Goal: Information Seeking & Learning: Learn about a topic

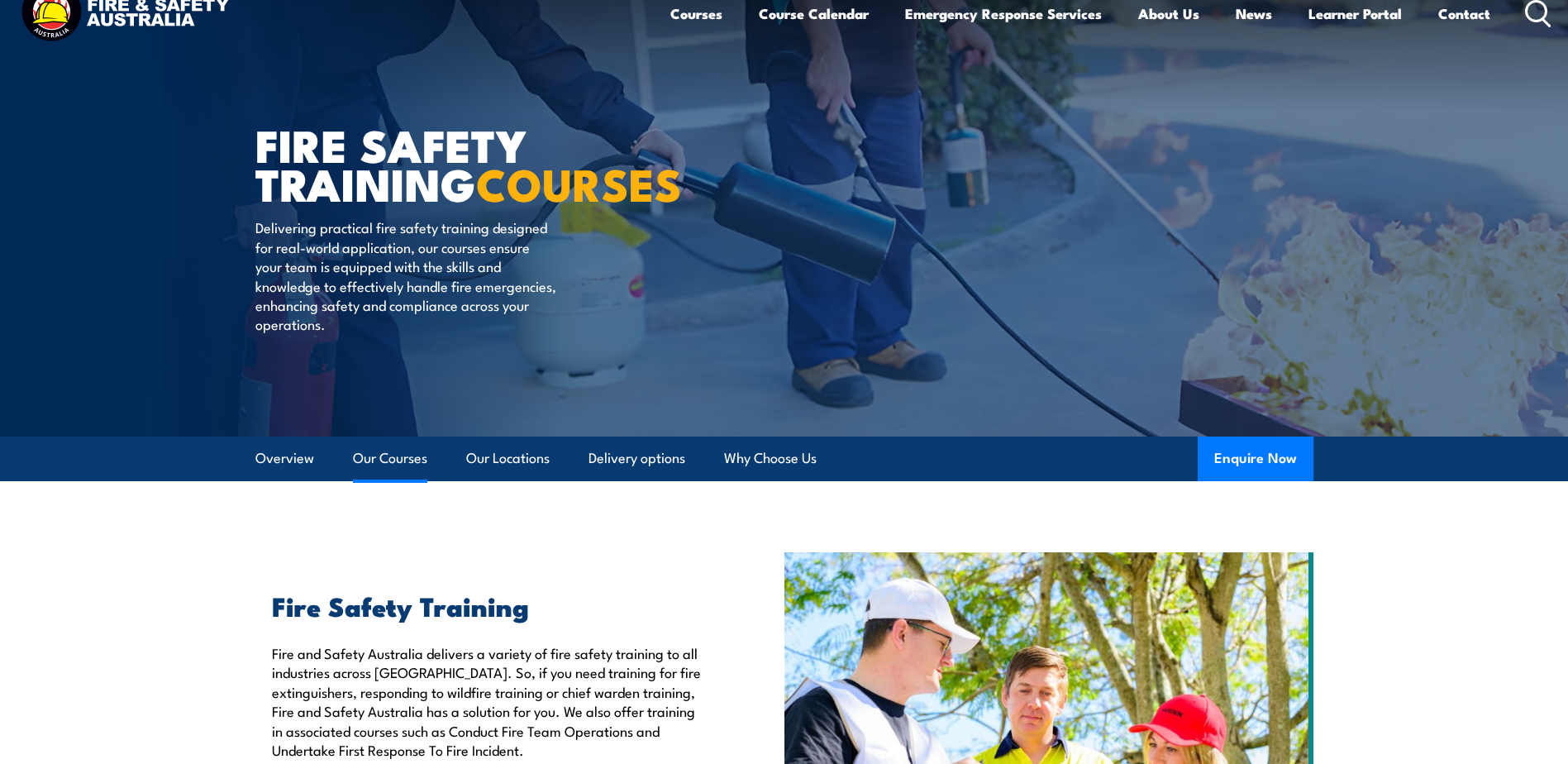
scroll to position [82, 0]
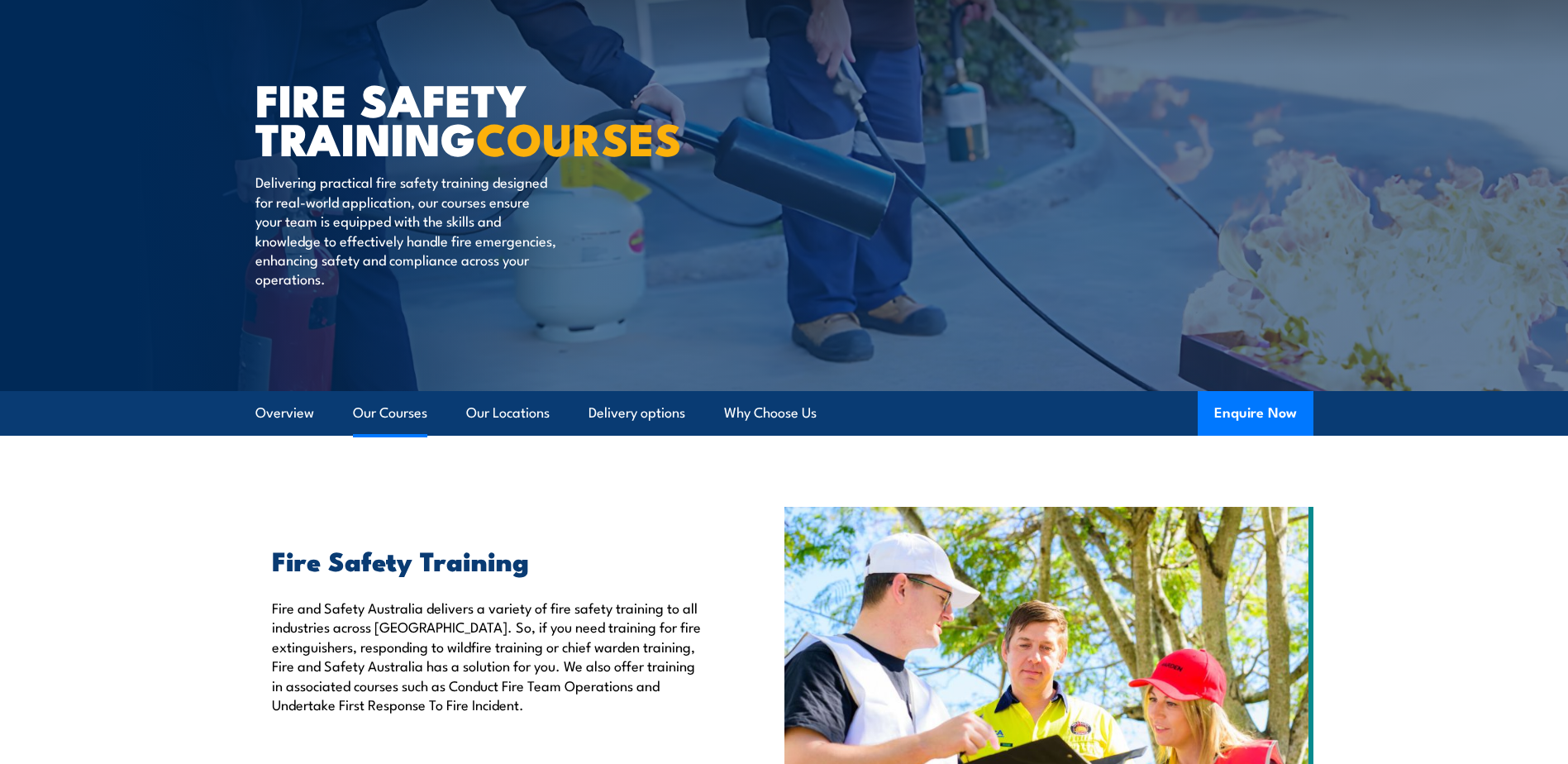
click at [393, 421] on link "Our Courses" at bounding box center [391, 413] width 75 height 44
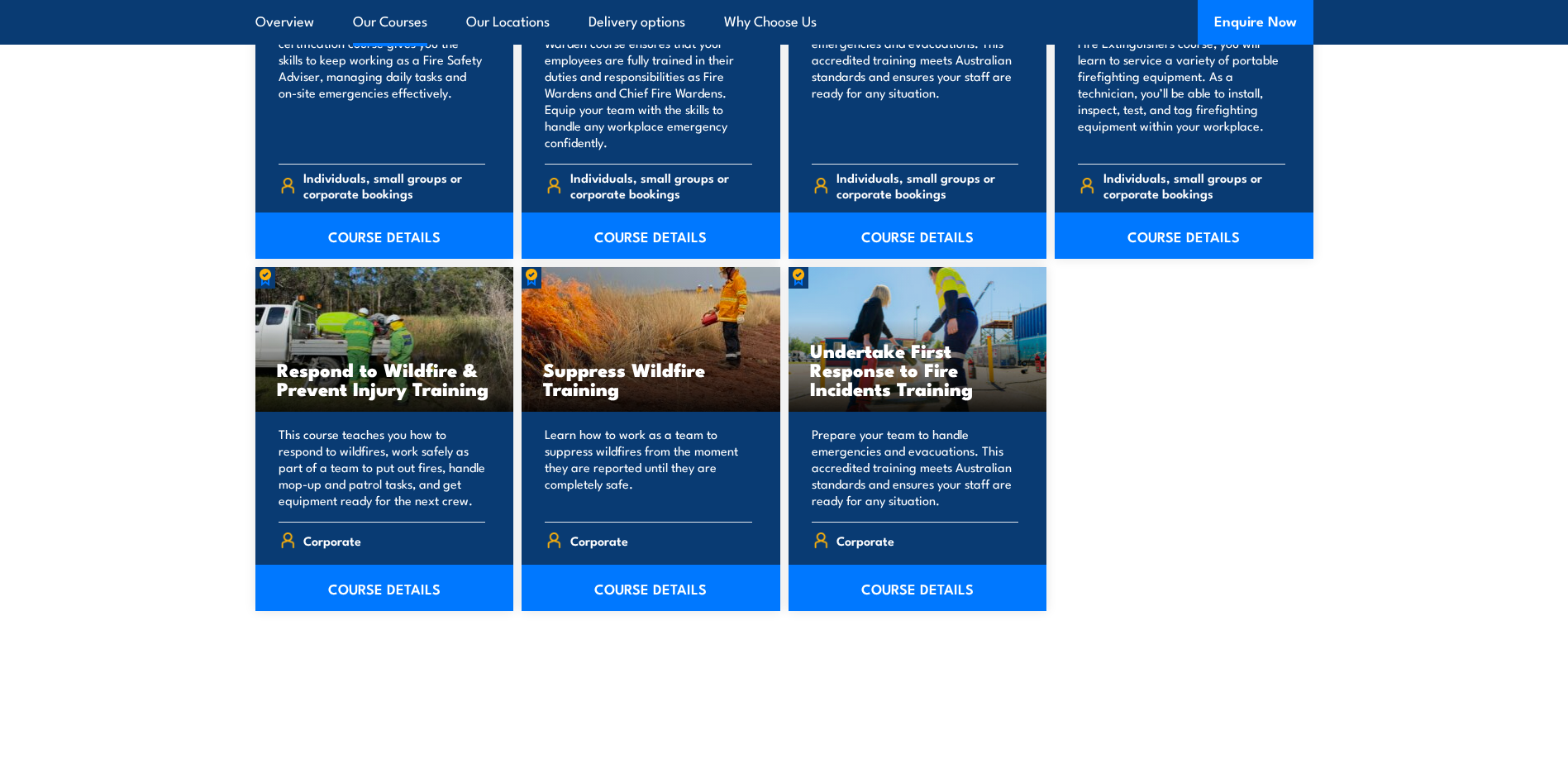
scroll to position [2411, 0]
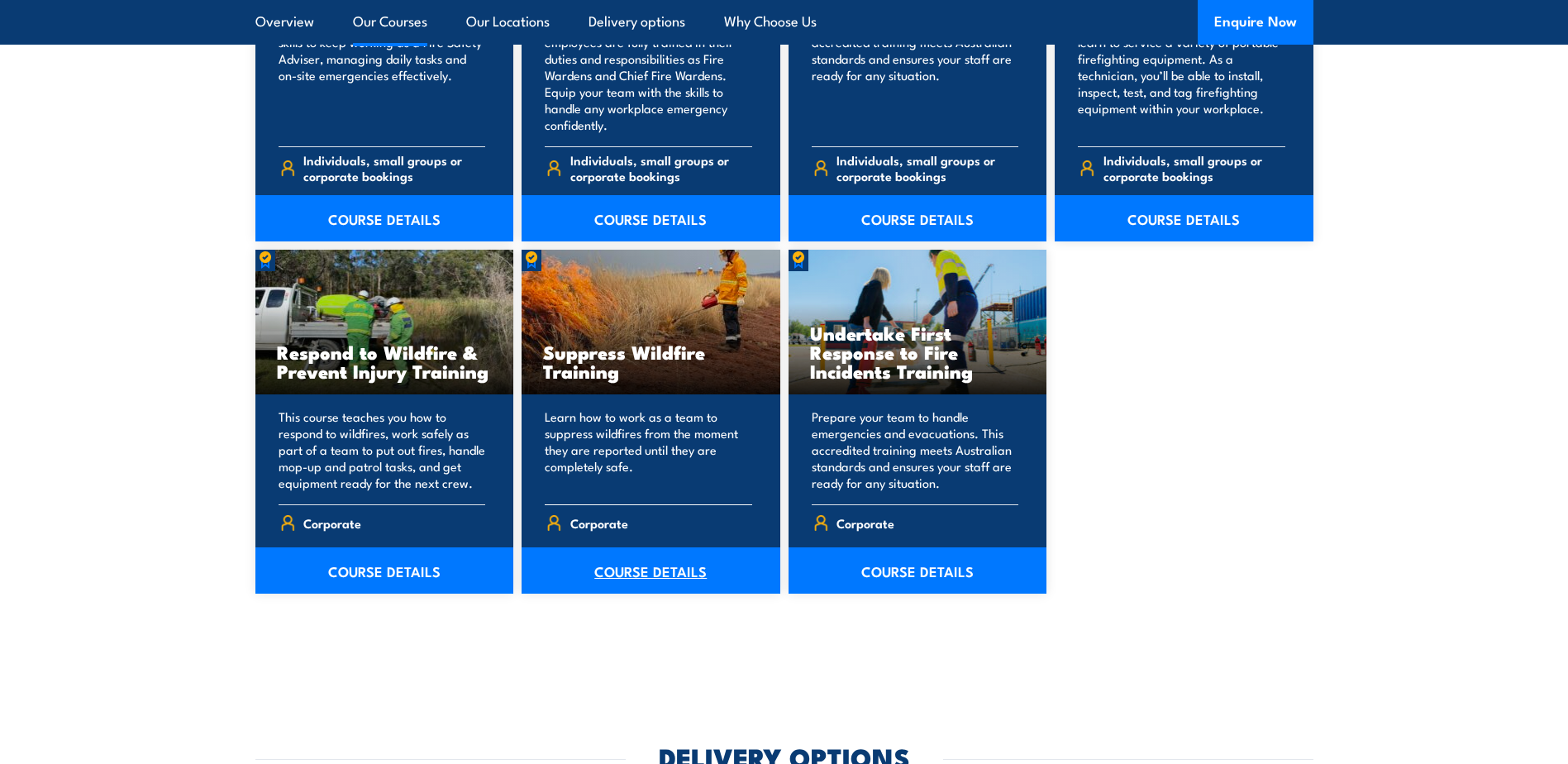
click at [651, 572] on link "COURSE DETAILS" at bounding box center [651, 571] width 258 height 46
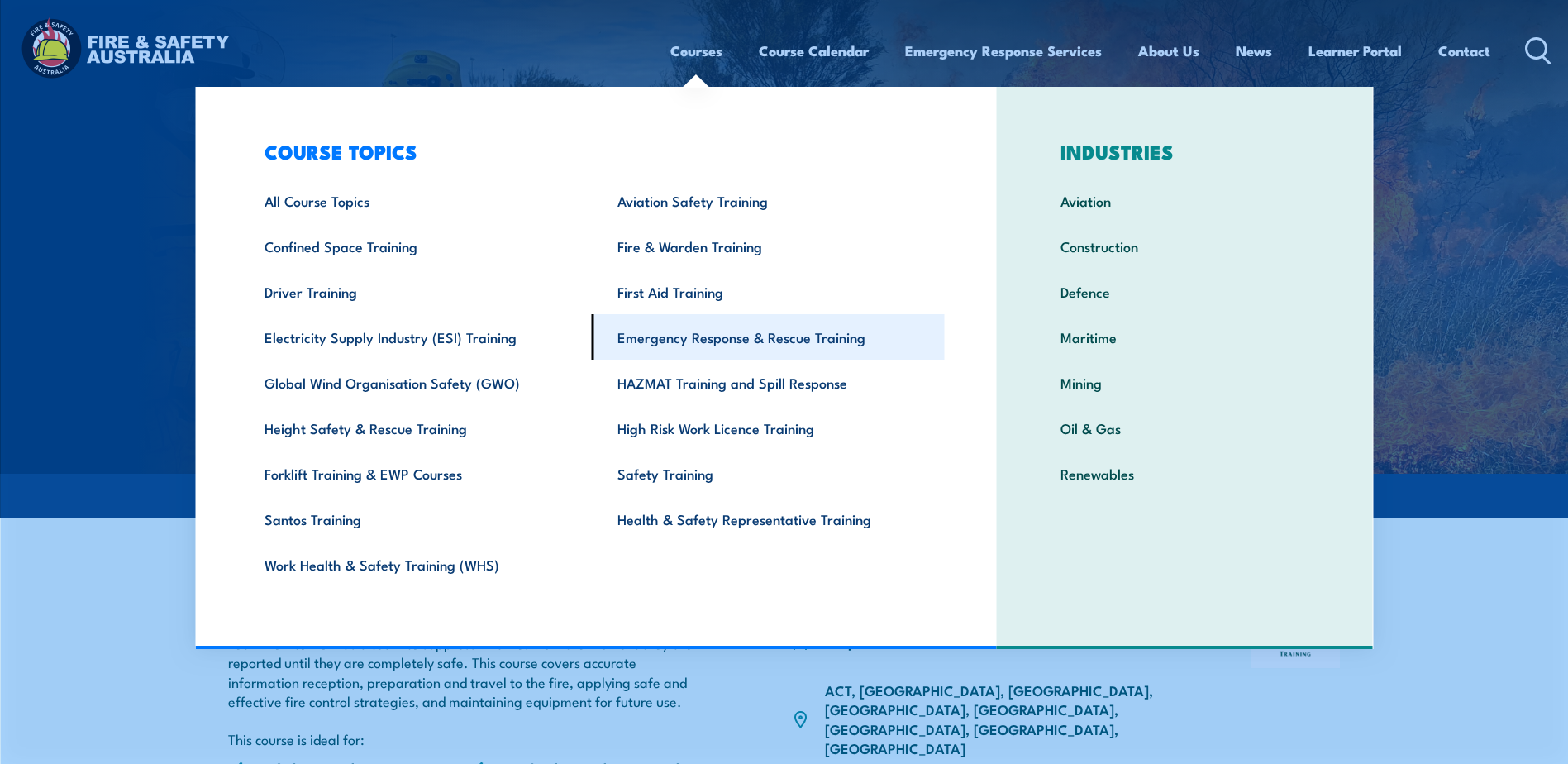
click at [710, 345] on link "Emergency Response & Rescue Training" at bounding box center [768, 336] width 353 height 45
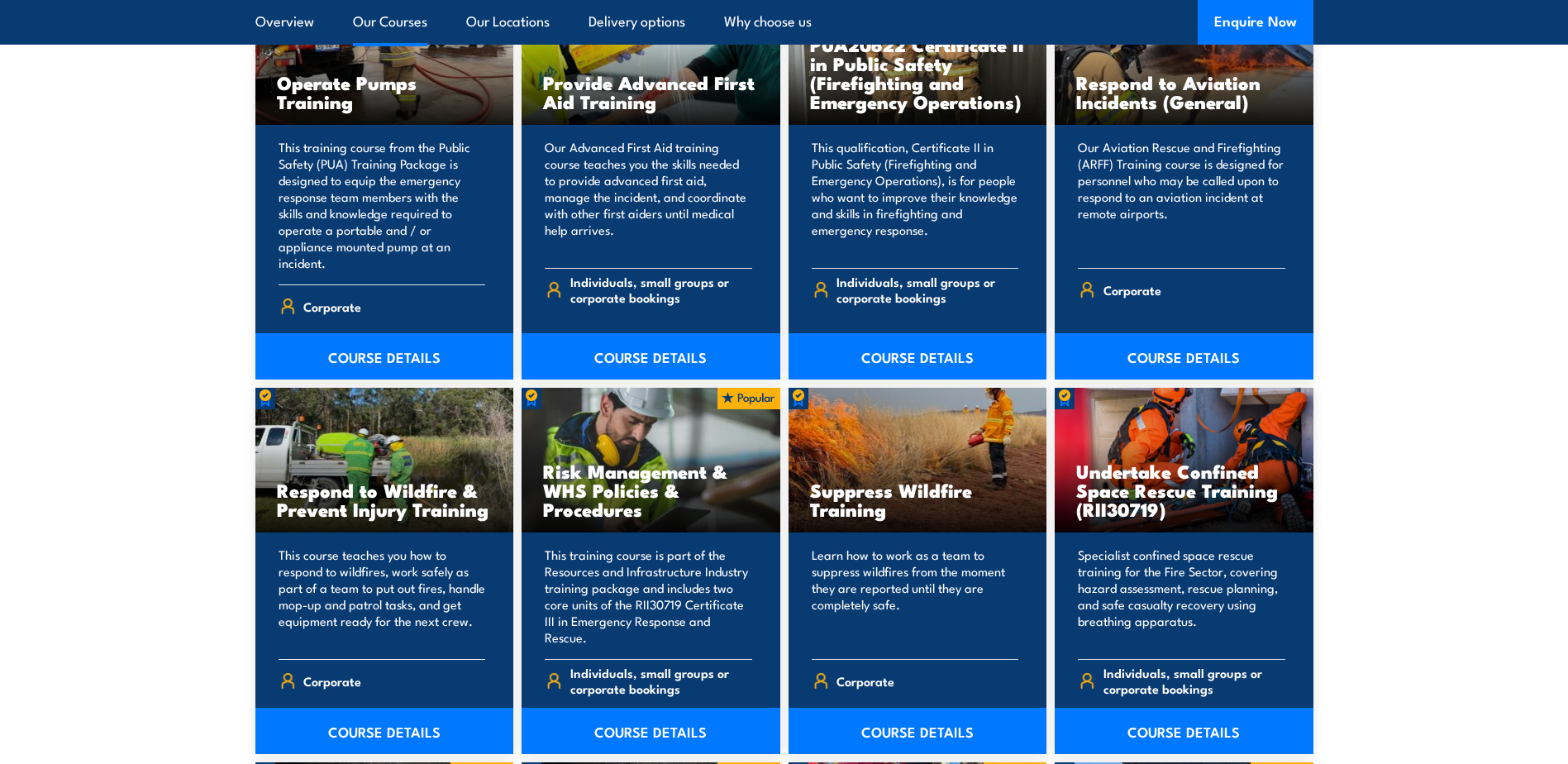
scroll to position [2314, 0]
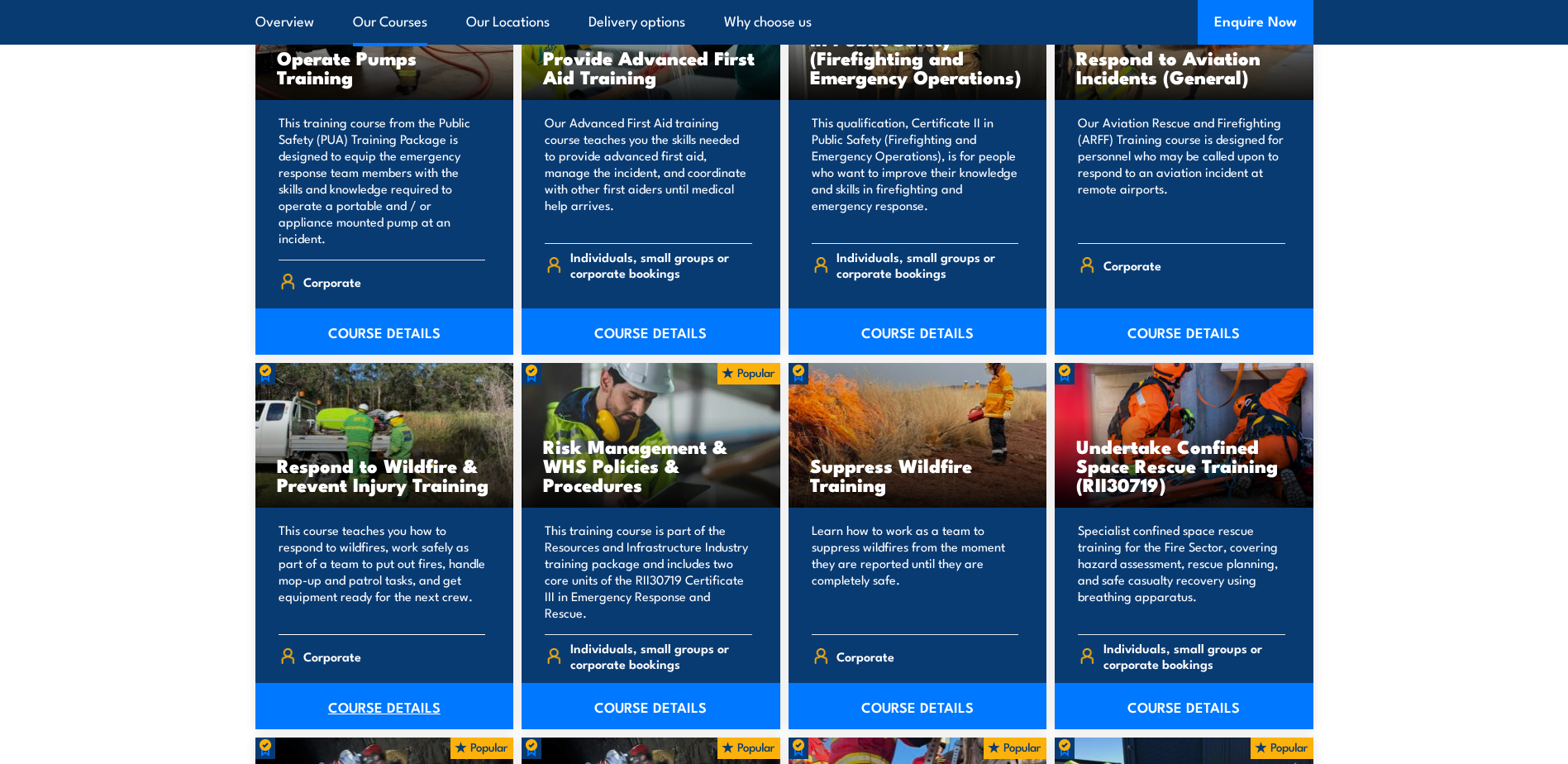
click at [382, 689] on link "COURSE DETAILS" at bounding box center [385, 706] width 258 height 46
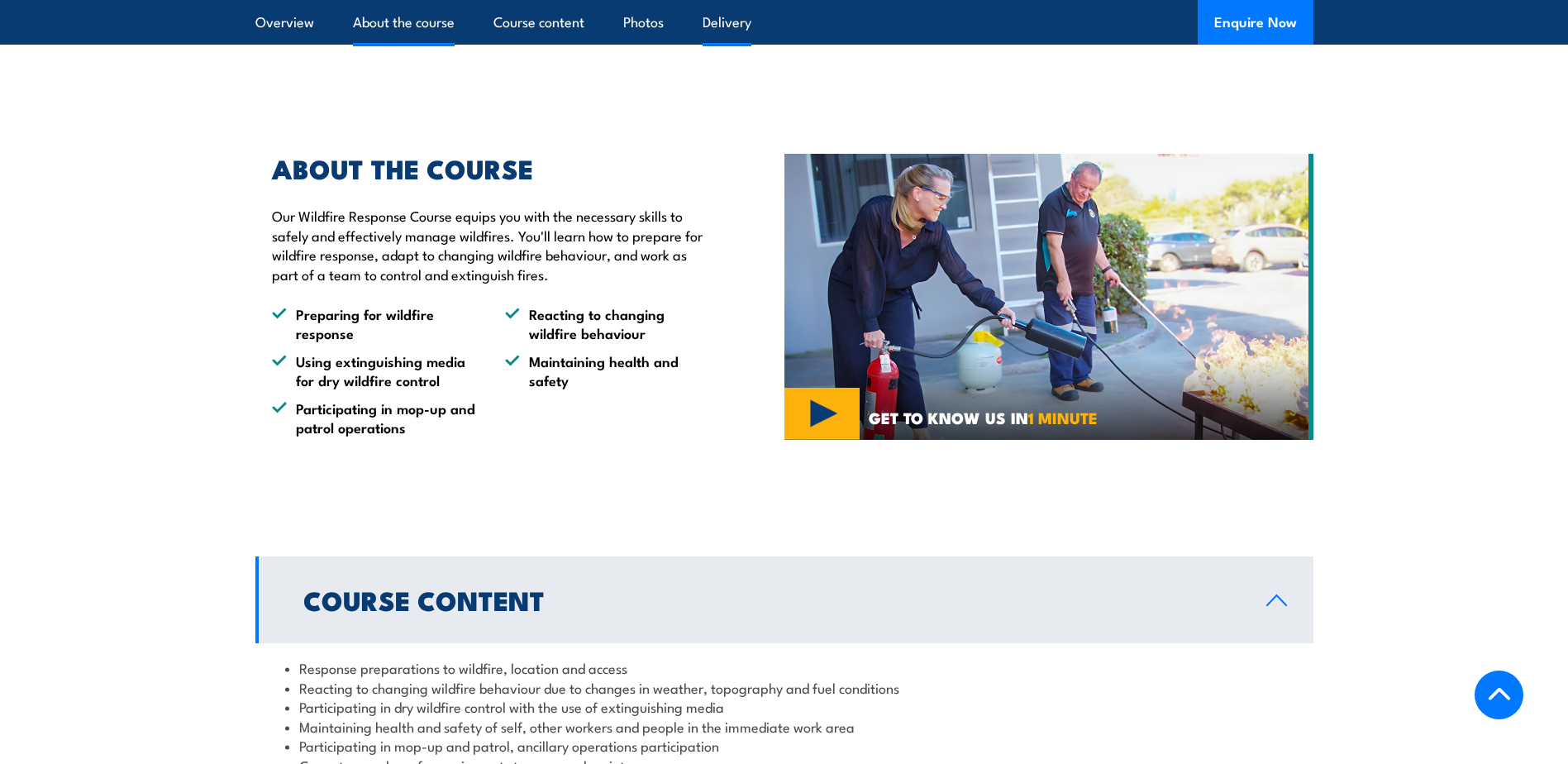
scroll to position [578, 0]
